Goal: Find specific page/section: Find specific page/section

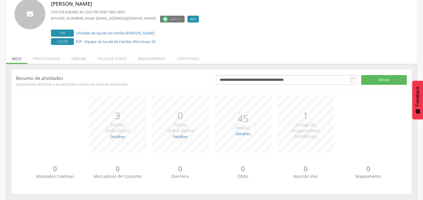
scroll to position [42, 0]
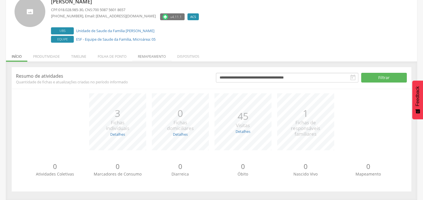
click at [164, 56] on li "Remapeamento" at bounding box center [151, 54] width 39 height 13
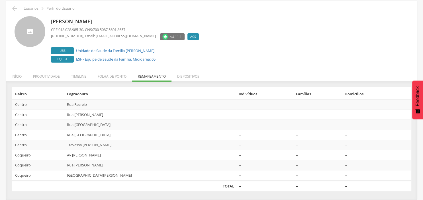
scroll to position [22, 0]
click at [45, 76] on li "Produtividade" at bounding box center [46, 75] width 38 height 13
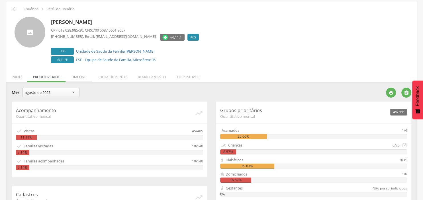
click at [85, 76] on li "Timeline" at bounding box center [79, 75] width 27 height 13
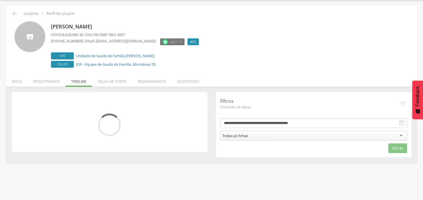
scroll to position [17, 0]
click at [121, 83] on li "Folha de ponto" at bounding box center [112, 80] width 40 height 13
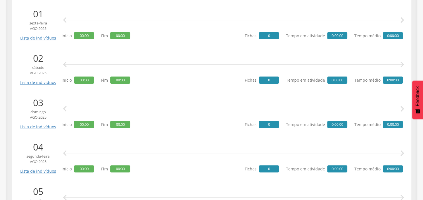
scroll to position [0, 0]
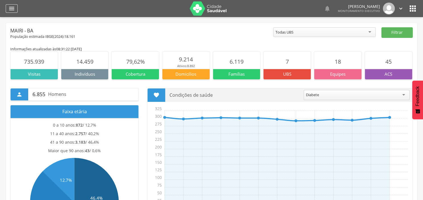
click at [11, 9] on icon "" at bounding box center [11, 8] width 7 height 7
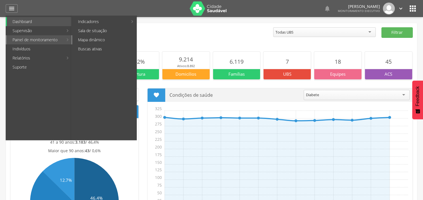
click at [102, 41] on link "Mapa dinâmico" at bounding box center [104, 39] width 64 height 9
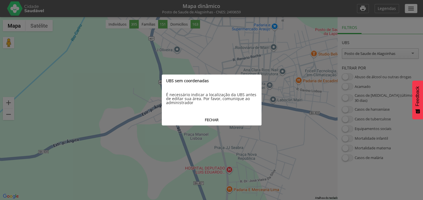
click at [217, 121] on button "FECHAR" at bounding box center [212, 120] width 100 height 11
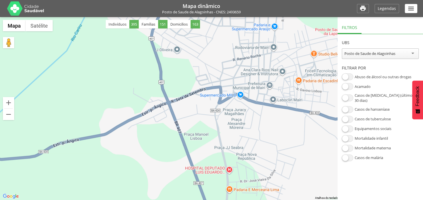
click at [416, 10] on div "" at bounding box center [411, 8] width 13 height 9
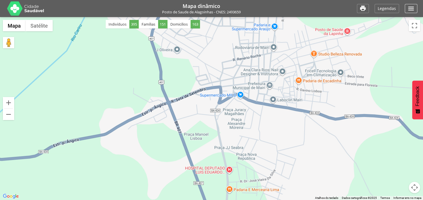
click at [416, 10] on div "" at bounding box center [411, 8] width 13 height 9
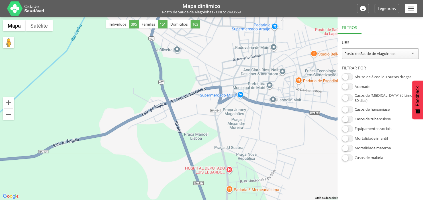
click at [413, 54] on div "Posto de Saude de Alagoinhas" at bounding box center [380, 53] width 77 height 11
click at [399, 84] on section "**********" at bounding box center [380, 97] width 85 height 127
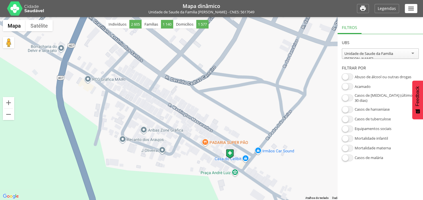
drag, startPoint x: 294, startPoint y: 64, endPoint x: 312, endPoint y: 115, distance: 54.2
click at [312, 115] on div at bounding box center [211, 108] width 423 height 183
drag, startPoint x: 270, startPoint y: 83, endPoint x: 280, endPoint y: 79, distance: 11.4
click at [280, 79] on div at bounding box center [211, 108] width 423 height 183
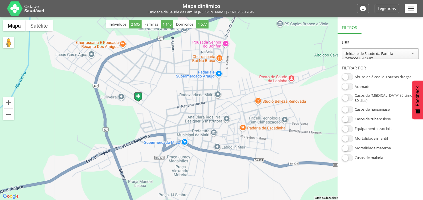
drag, startPoint x: 296, startPoint y: 98, endPoint x: 203, endPoint y: 94, distance: 93.0
click at [203, 94] on div at bounding box center [211, 108] width 423 height 183
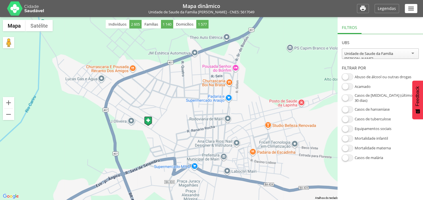
drag, startPoint x: 209, startPoint y: 102, endPoint x: 219, endPoint y: 127, distance: 26.7
click at [219, 127] on div at bounding box center [211, 108] width 423 height 183
click at [147, 122] on img at bounding box center [148, 122] width 8 height 10
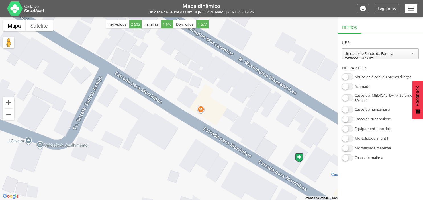
drag, startPoint x: 102, startPoint y: 132, endPoint x: 246, endPoint y: 100, distance: 147.1
click at [246, 100] on div at bounding box center [211, 108] width 423 height 183
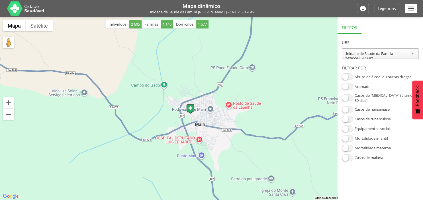
drag, startPoint x: 265, startPoint y: 112, endPoint x: 206, endPoint y: 125, distance: 59.9
click at [206, 125] on div at bounding box center [211, 108] width 423 height 183
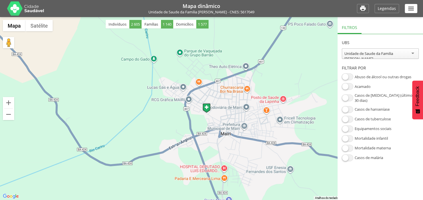
drag, startPoint x: 168, startPoint y: 99, endPoint x: 175, endPoint y: 105, distance: 9.7
click at [175, 105] on div at bounding box center [211, 108] width 423 height 183
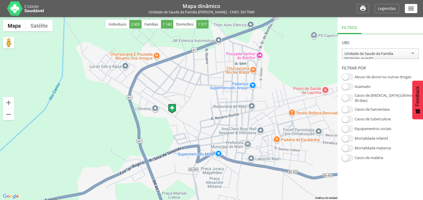
drag, startPoint x: 247, startPoint y: 113, endPoint x: 215, endPoint y: 110, distance: 31.8
click at [215, 110] on div at bounding box center [211, 108] width 423 height 183
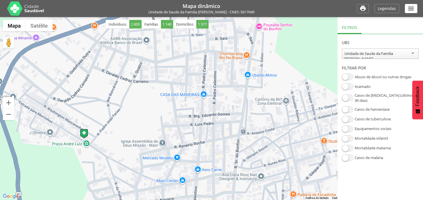
drag, startPoint x: 206, startPoint y: 105, endPoint x: 161, endPoint y: 126, distance: 49.5
click at [161, 126] on div at bounding box center [211, 108] width 423 height 183
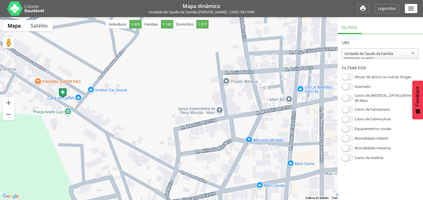
drag, startPoint x: 188, startPoint y: 114, endPoint x: 317, endPoint y: 51, distance: 144.5
click at [317, 51] on div at bounding box center [211, 108] width 423 height 183
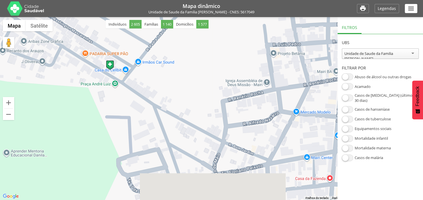
drag, startPoint x: 190, startPoint y: 119, endPoint x: 230, endPoint y: 95, distance: 46.2
click at [230, 95] on div at bounding box center [211, 108] width 423 height 183
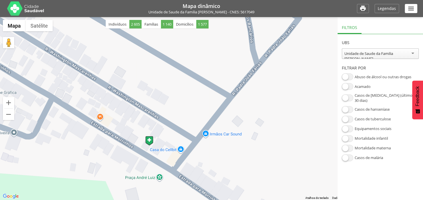
drag, startPoint x: 150, startPoint y: 110, endPoint x: 295, endPoint y: 214, distance: 178.1
click at [295, 200] on div at bounding box center [211, 108] width 423 height 183
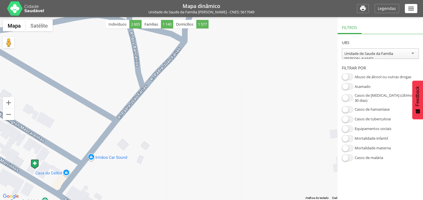
drag, startPoint x: 171, startPoint y: 126, endPoint x: 51, endPoint y: 159, distance: 124.8
click at [51, 159] on div at bounding box center [211, 108] width 423 height 183
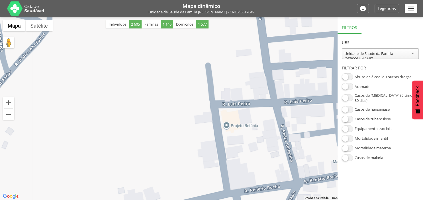
drag, startPoint x: 180, startPoint y: 122, endPoint x: 48, endPoint y: 99, distance: 133.3
click at [48, 99] on div at bounding box center [211, 108] width 423 height 183
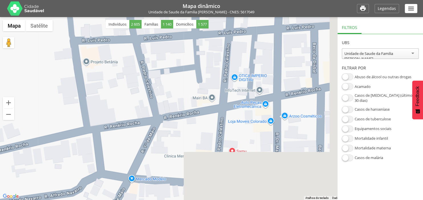
drag, startPoint x: 306, startPoint y: 142, endPoint x: 119, endPoint y: 42, distance: 212.3
click at [119, 42] on div at bounding box center [211, 108] width 423 height 183
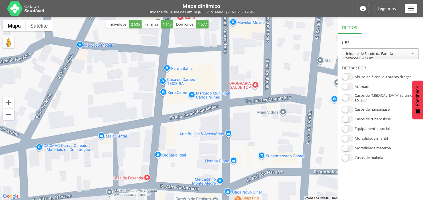
drag, startPoint x: 193, startPoint y: 133, endPoint x: 192, endPoint y: 30, distance: 102.3
click at [192, 30] on div at bounding box center [211, 108] width 423 height 183
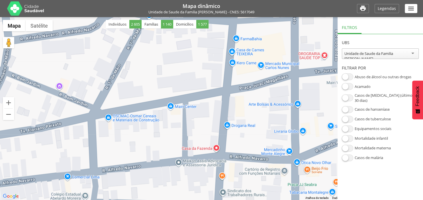
drag, startPoint x: 101, startPoint y: 75, endPoint x: 171, endPoint y: 45, distance: 76.1
click at [171, 45] on div at bounding box center [211, 108] width 423 height 183
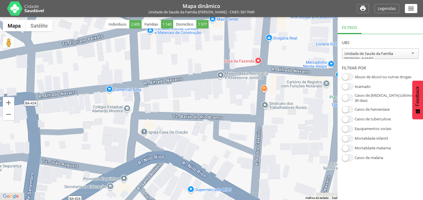
drag, startPoint x: 126, startPoint y: 142, endPoint x: 170, endPoint y: 53, distance: 99.8
click at [170, 53] on div at bounding box center [211, 108] width 423 height 183
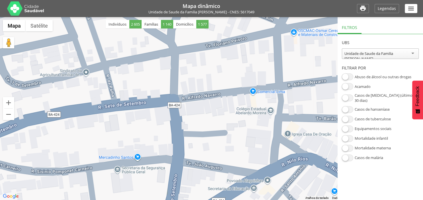
drag, startPoint x: 96, startPoint y: 74, endPoint x: 240, endPoint y: 76, distance: 144.2
click at [240, 76] on div at bounding box center [211, 108] width 423 height 183
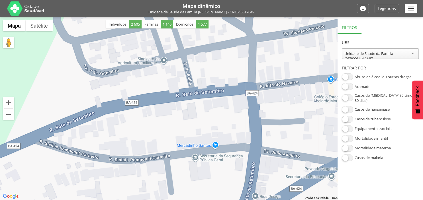
drag, startPoint x: 182, startPoint y: 108, endPoint x: 260, endPoint y: 95, distance: 80.0
click at [260, 95] on div at bounding box center [211, 108] width 423 height 183
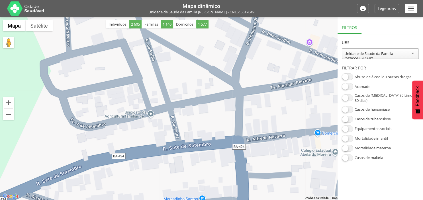
drag, startPoint x: 166, startPoint y: 115, endPoint x: 153, endPoint y: 170, distance: 56.5
click at [153, 170] on div at bounding box center [211, 108] width 423 height 183
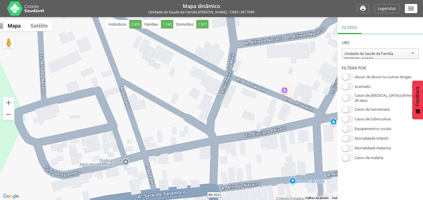
drag, startPoint x: 201, startPoint y: 87, endPoint x: 174, endPoint y: 138, distance: 57.6
click at [174, 138] on div at bounding box center [211, 108] width 423 height 183
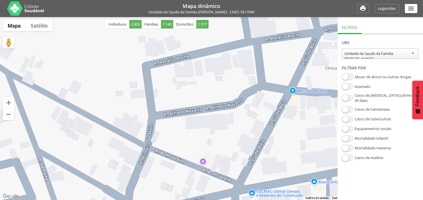
drag, startPoint x: 311, startPoint y: 114, endPoint x: 226, endPoint y: 186, distance: 111.6
click at [226, 186] on div at bounding box center [211, 108] width 423 height 183
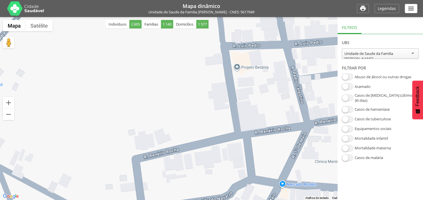
drag, startPoint x: 272, startPoint y: 93, endPoint x: 265, endPoint y: 188, distance: 95.4
click at [265, 188] on div at bounding box center [211, 108] width 423 height 183
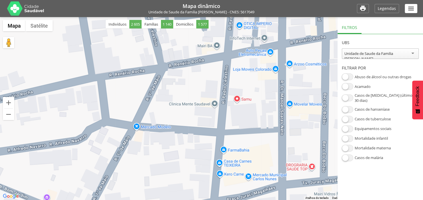
drag, startPoint x: 311, startPoint y: 130, endPoint x: 163, endPoint y: 72, distance: 158.9
click at [163, 72] on div at bounding box center [211, 108] width 423 height 183
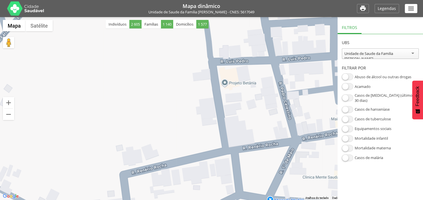
drag, startPoint x: 252, startPoint y: 76, endPoint x: 390, endPoint y: 152, distance: 157.1
click at [390, 152] on div at bounding box center [211, 108] width 423 height 183
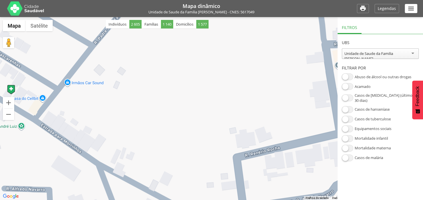
drag, startPoint x: 232, startPoint y: 121, endPoint x: 348, endPoint y: 103, distance: 117.7
click at [348, 103] on div at bounding box center [211, 108] width 423 height 183
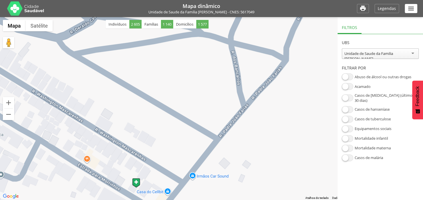
drag, startPoint x: 137, startPoint y: 117, endPoint x: 263, endPoint y: 214, distance: 158.6
click at [263, 200] on div at bounding box center [211, 108] width 423 height 183
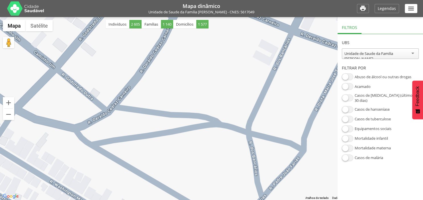
drag, startPoint x: 193, startPoint y: 110, endPoint x: 189, endPoint y: 186, distance: 76.2
click at [189, 186] on div at bounding box center [211, 108] width 423 height 183
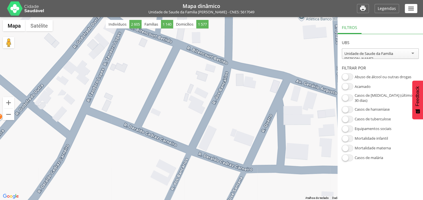
drag, startPoint x: 138, startPoint y: 93, endPoint x: 35, endPoint y: 214, distance: 158.5
click at [35, 200] on div at bounding box center [211, 108] width 423 height 183
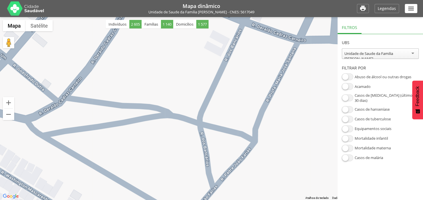
drag, startPoint x: 252, startPoint y: 100, endPoint x: 298, endPoint y: -21, distance: 128.5
click at [298, 17] on div at bounding box center [211, 108] width 423 height 183
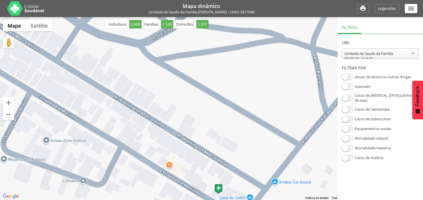
drag, startPoint x: 213, startPoint y: 177, endPoint x: 327, endPoint y: 109, distance: 131.8
click at [327, 109] on div at bounding box center [211, 108] width 423 height 183
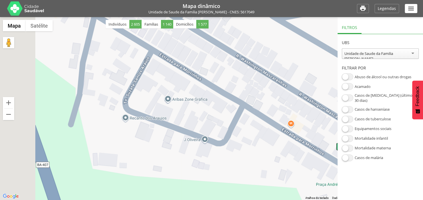
drag, startPoint x: 108, startPoint y: 141, endPoint x: 236, endPoint y: 100, distance: 134.7
click at [236, 100] on div at bounding box center [211, 108] width 423 height 183
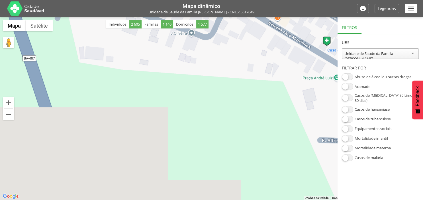
drag, startPoint x: 189, startPoint y: 141, endPoint x: 135, endPoint y: -8, distance: 158.2
click at [135, 17] on div at bounding box center [211, 108] width 423 height 183
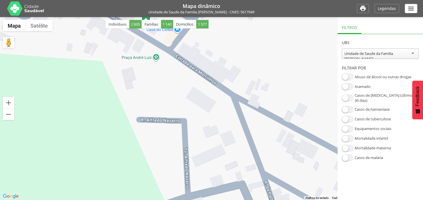
drag, startPoint x: 261, startPoint y: 127, endPoint x: 104, endPoint y: 156, distance: 159.7
click at [104, 156] on div at bounding box center [211, 108] width 423 height 183
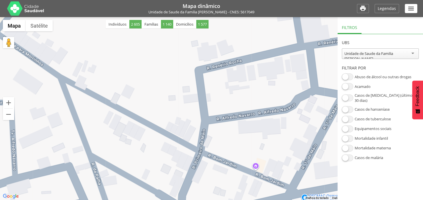
drag, startPoint x: 254, startPoint y: 119, endPoint x: 80, endPoint y: 101, distance: 175.1
click at [80, 101] on div at bounding box center [211, 108] width 423 height 183
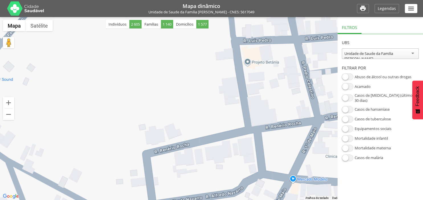
drag, startPoint x: 205, startPoint y: 99, endPoint x: 153, endPoint y: 199, distance: 112.3
click at [153, 199] on div at bounding box center [211, 108] width 423 height 183
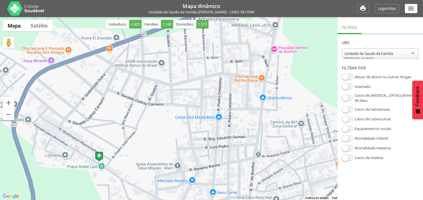
drag, startPoint x: 252, startPoint y: 123, endPoint x: 221, endPoint y: 171, distance: 57.4
click at [221, 171] on div at bounding box center [211, 108] width 423 height 183
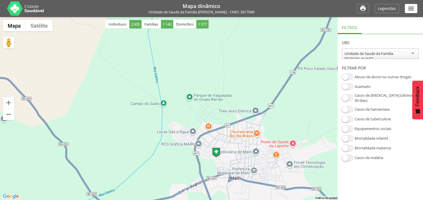
drag, startPoint x: 258, startPoint y: 80, endPoint x: 290, endPoint y: 117, distance: 49.6
click at [290, 117] on div at bounding box center [211, 108] width 423 height 183
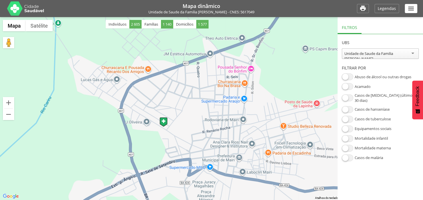
drag, startPoint x: 167, startPoint y: 159, endPoint x: 190, endPoint y: 88, distance: 74.2
click at [190, 88] on div at bounding box center [211, 108] width 423 height 183
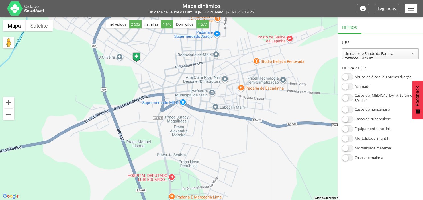
drag, startPoint x: 214, startPoint y: 129, endPoint x: 186, endPoint y: 59, distance: 74.8
click at [186, 59] on div at bounding box center [211, 108] width 423 height 183
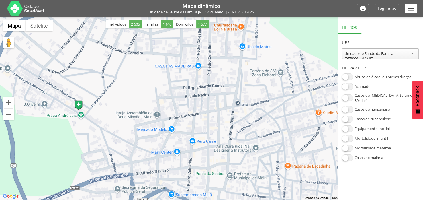
drag, startPoint x: 222, startPoint y: 52, endPoint x: 220, endPoint y: 127, distance: 75.8
click at [220, 127] on div at bounding box center [211, 108] width 423 height 183
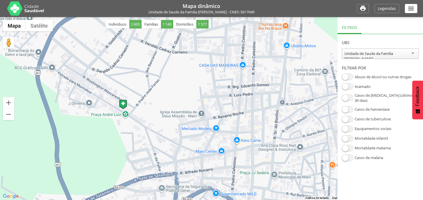
drag, startPoint x: 157, startPoint y: 71, endPoint x: 203, endPoint y: 70, distance: 46.5
click at [203, 70] on div at bounding box center [211, 108] width 423 height 183
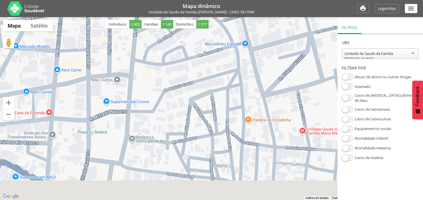
drag, startPoint x: 104, startPoint y: 134, endPoint x: 120, endPoint y: 43, distance: 92.2
click at [120, 43] on div at bounding box center [211, 108] width 423 height 183
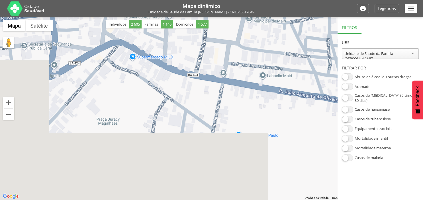
drag, startPoint x: 80, startPoint y: 144, endPoint x: 189, endPoint y: 14, distance: 169.7
click at [189, 17] on div at bounding box center [211, 108] width 423 height 183
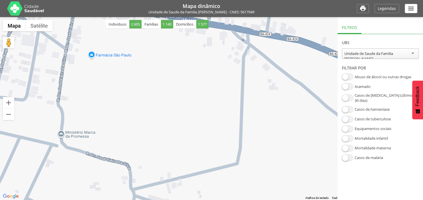
drag, startPoint x: 232, startPoint y: 112, endPoint x: 93, endPoint y: 56, distance: 150.1
click at [93, 56] on div at bounding box center [211, 108] width 423 height 183
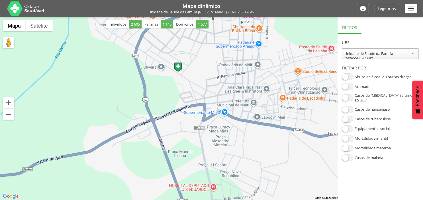
drag, startPoint x: 150, startPoint y: 87, endPoint x: 279, endPoint y: 109, distance: 130.3
click at [279, 109] on div at bounding box center [211, 108] width 423 height 183
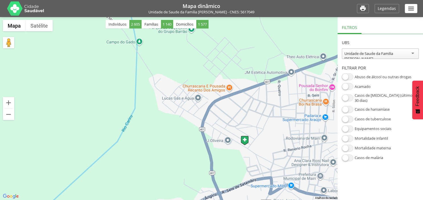
drag, startPoint x: 110, startPoint y: 129, endPoint x: 177, endPoint y: 203, distance: 99.9
click at [177, 200] on div at bounding box center [211, 108] width 423 height 183
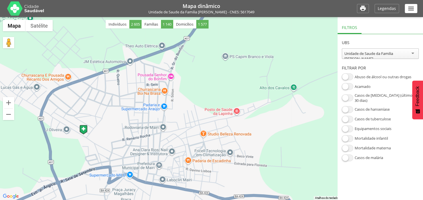
drag, startPoint x: 329, startPoint y: 157, endPoint x: 167, endPoint y: 146, distance: 162.2
click at [167, 146] on div at bounding box center [211, 108] width 423 height 183
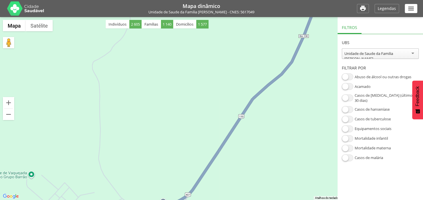
drag, startPoint x: 150, startPoint y: 57, endPoint x: 152, endPoint y: 214, distance: 157.0
click at [152, 200] on div at bounding box center [211, 108] width 423 height 183
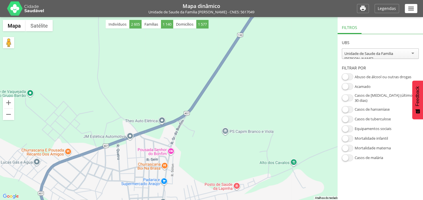
drag, startPoint x: 185, startPoint y: 150, endPoint x: 177, endPoint y: -5, distance: 155.0
click at [177, 17] on div at bounding box center [211, 108] width 423 height 183
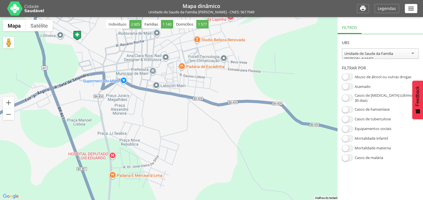
drag, startPoint x: 169, startPoint y: 119, endPoint x: 173, endPoint y: 54, distance: 64.8
click at [173, 54] on div at bounding box center [211, 108] width 423 height 183
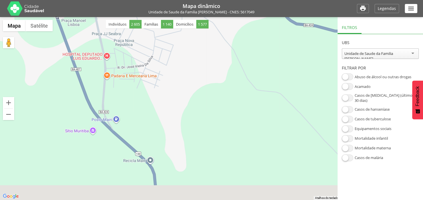
drag, startPoint x: 164, startPoint y: 166, endPoint x: 156, endPoint y: 54, distance: 112.3
click at [156, 54] on div at bounding box center [211, 108] width 423 height 183
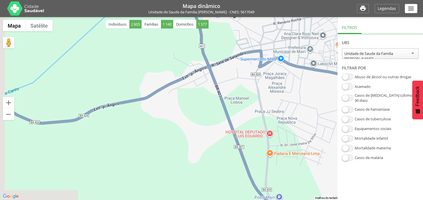
drag, startPoint x: 214, startPoint y: 117, endPoint x: 391, endPoint y: 203, distance: 197.2
click at [391, 200] on div at bounding box center [211, 108] width 423 height 183
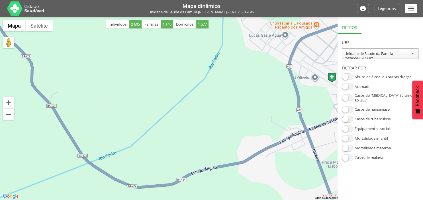
drag, startPoint x: 184, startPoint y: 145, endPoint x: 272, endPoint y: 214, distance: 112.0
click at [272, 200] on div at bounding box center [211, 108] width 423 height 183
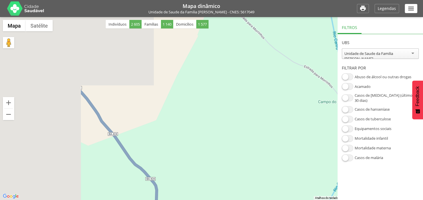
drag, startPoint x: 63, startPoint y: 71, endPoint x: 196, endPoint y: 202, distance: 186.2
click at [196, 200] on div at bounding box center [211, 108] width 423 height 183
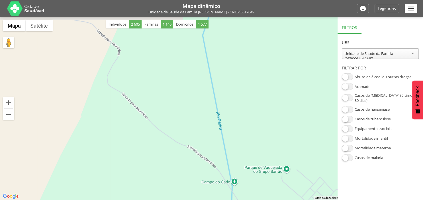
drag, startPoint x: 258, startPoint y: 155, endPoint x: 140, endPoint y: 214, distance: 131.3
click at [140, 200] on div at bounding box center [211, 108] width 423 height 183
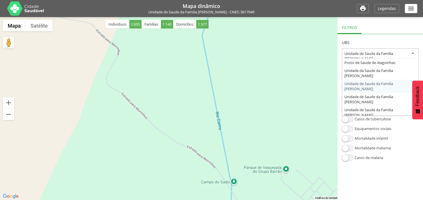
click at [414, 52] on div "Unidade de Saude da Familia [PERSON_NAME]" at bounding box center [381, 56] width 72 height 10
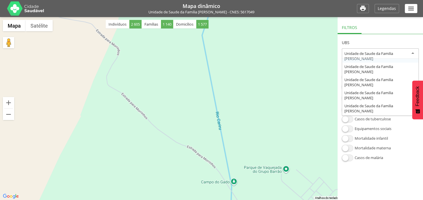
scroll to position [30, 0]
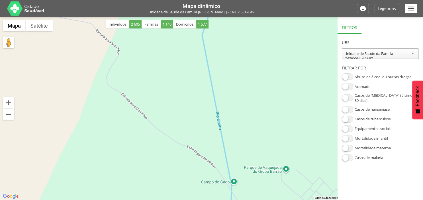
click at [389, 93] on section "**********" at bounding box center [380, 97] width 85 height 127
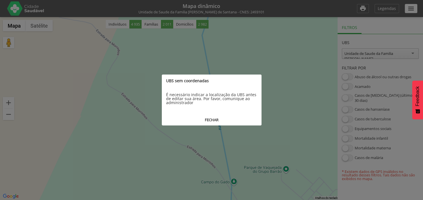
click at [214, 120] on button "FECHAR" at bounding box center [212, 120] width 100 height 11
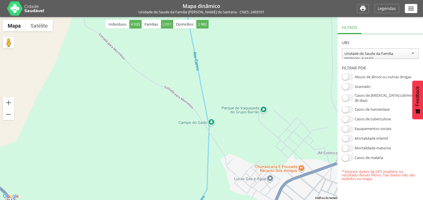
drag, startPoint x: 269, startPoint y: 127, endPoint x: 247, endPoint y: 66, distance: 64.7
click at [247, 66] on div at bounding box center [211, 108] width 423 height 183
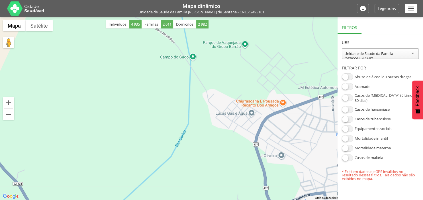
drag, startPoint x: 295, startPoint y: 129, endPoint x: 272, endPoint y: 62, distance: 70.2
click at [272, 62] on div at bounding box center [211, 108] width 423 height 183
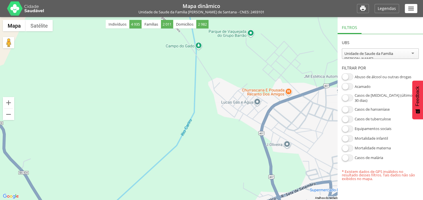
drag, startPoint x: 206, startPoint y: 139, endPoint x: 215, endPoint y: 132, distance: 11.5
click at [215, 132] on div at bounding box center [211, 108] width 423 height 183
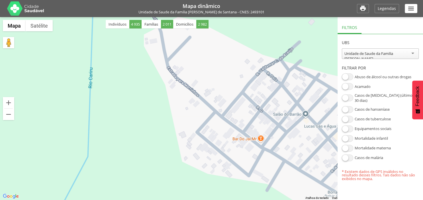
drag, startPoint x: 293, startPoint y: 115, endPoint x: 260, endPoint y: 205, distance: 95.7
click at [260, 200] on div at bounding box center [211, 108] width 423 height 183
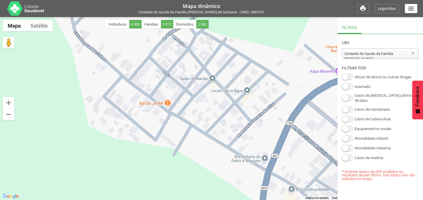
drag, startPoint x: 229, startPoint y: 62, endPoint x: 136, endPoint y: 28, distance: 99.1
click at [136, 28] on div at bounding box center [211, 108] width 423 height 183
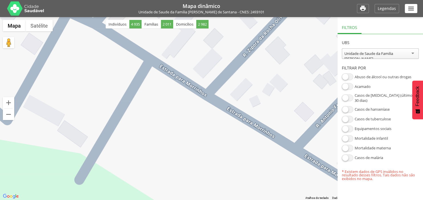
drag, startPoint x: 206, startPoint y: 124, endPoint x: 226, endPoint y: 14, distance: 112.1
click at [226, 17] on div at bounding box center [211, 108] width 423 height 183
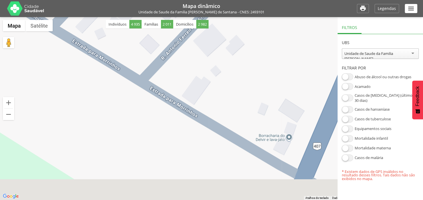
drag, startPoint x: 275, startPoint y: 125, endPoint x: 120, endPoint y: 52, distance: 171.1
click at [120, 53] on div at bounding box center [211, 108] width 423 height 183
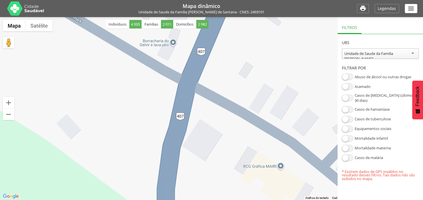
drag, startPoint x: 256, startPoint y: 147, endPoint x: 145, endPoint y: 64, distance: 138.8
click at [145, 64] on div at bounding box center [211, 108] width 423 height 183
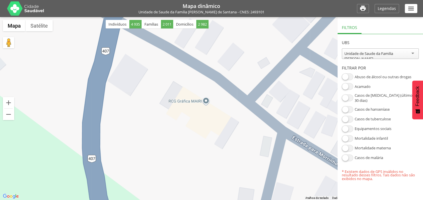
drag, startPoint x: 265, startPoint y: 135, endPoint x: 190, endPoint y: 69, distance: 99.9
click at [190, 69] on div at bounding box center [211, 108] width 423 height 183
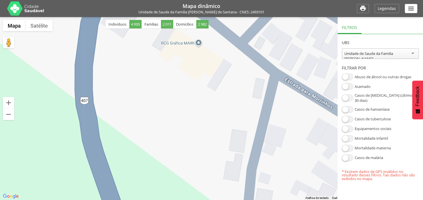
drag, startPoint x: 245, startPoint y: 146, endPoint x: 238, endPoint y: 85, distance: 60.5
click at [238, 85] on div at bounding box center [211, 108] width 423 height 183
click at [282, 42] on div at bounding box center [211, 108] width 423 height 183
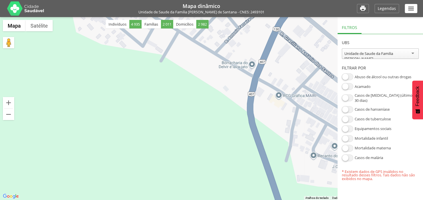
click at [411, 6] on icon "" at bounding box center [411, 8] width 7 height 7
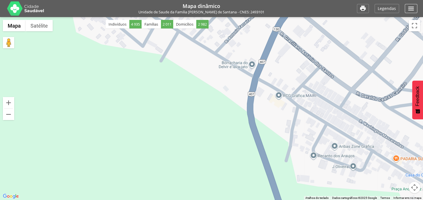
click at [411, 6] on icon "" at bounding box center [411, 8] width 7 height 7
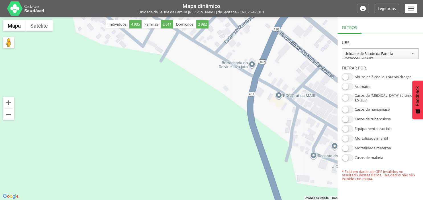
click at [411, 6] on icon "" at bounding box center [411, 8] width 7 height 7
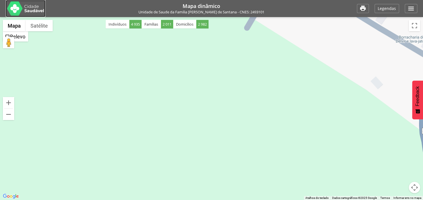
click at [31, 7] on img at bounding box center [25, 8] width 37 height 14
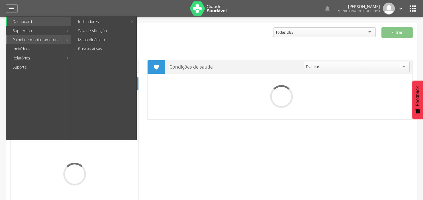
click at [43, 41] on link "Painel de monitoramento" at bounding box center [35, 39] width 56 height 9
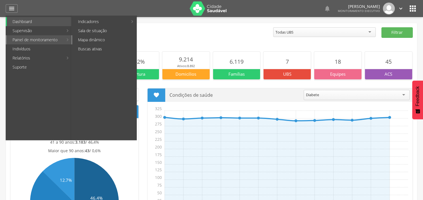
click at [91, 39] on link "Mapa dinâmico" at bounding box center [104, 39] width 64 height 9
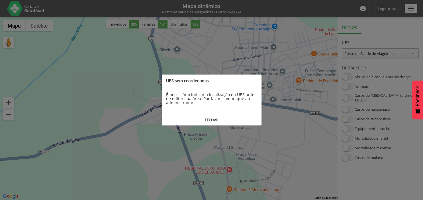
click at [217, 122] on button "FECHAR" at bounding box center [212, 120] width 100 height 11
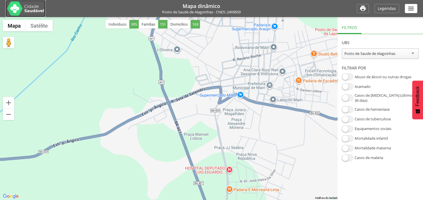
click at [25, 10] on img at bounding box center [25, 8] width 37 height 14
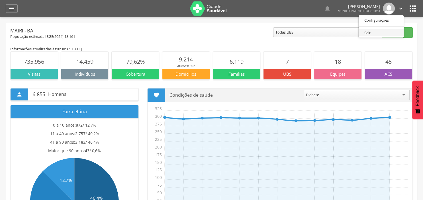
click at [368, 31] on link "Sair" at bounding box center [381, 32] width 45 height 7
